Goal: Information Seeking & Learning: Learn about a topic

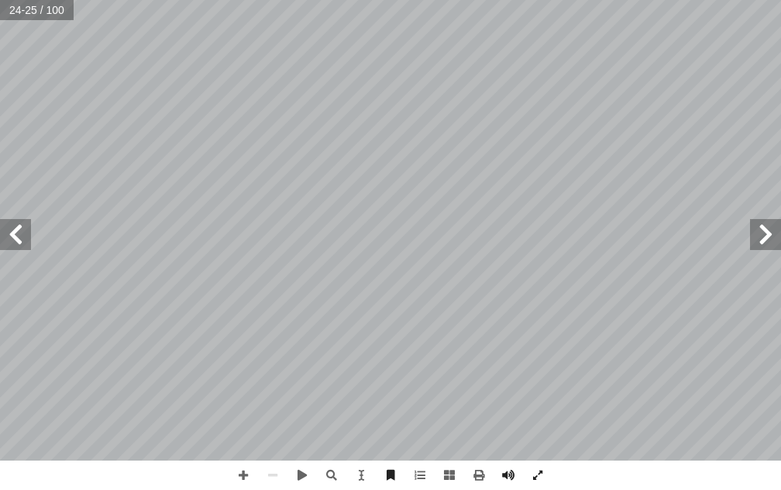
click at [5, 235] on span at bounding box center [15, 234] width 31 height 31
click at [763, 222] on span at bounding box center [765, 234] width 31 height 31
click at [24, 247] on span at bounding box center [15, 234] width 31 height 31
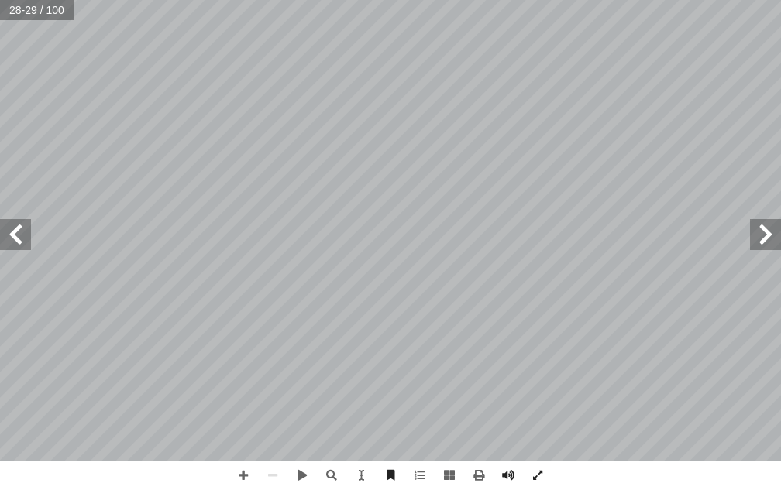
click at [763, 221] on span at bounding box center [765, 234] width 31 height 31
